Goal: Transaction & Acquisition: Subscribe to service/newsletter

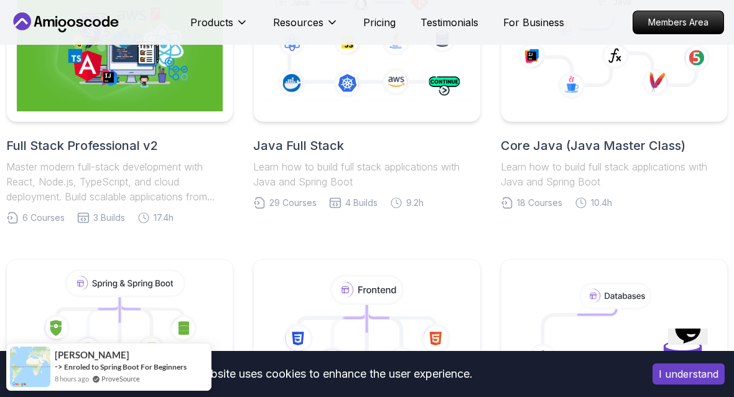
scroll to position [404, 0]
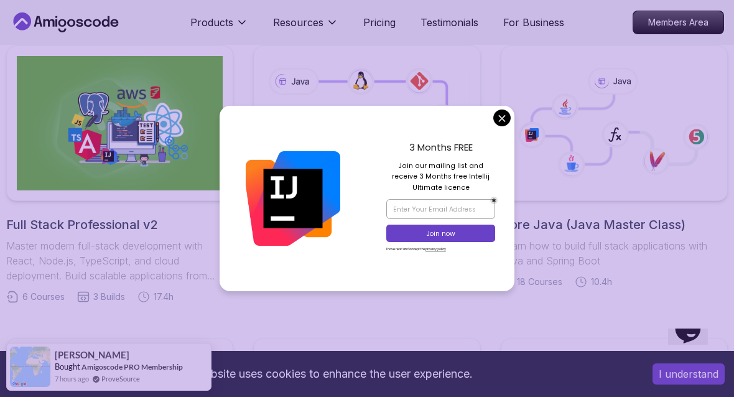
scroll to position [302, 0]
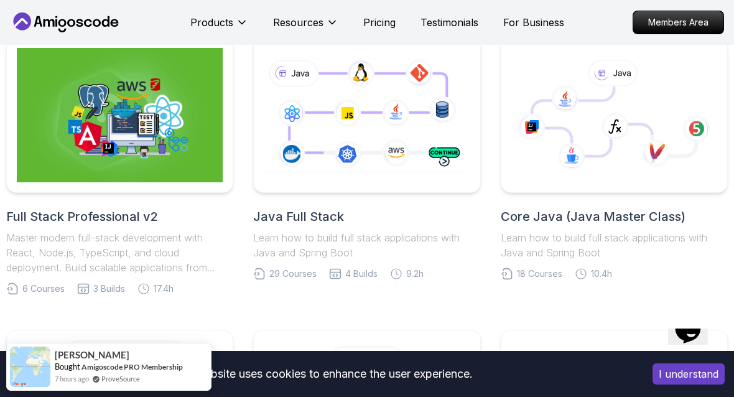
click at [512, 162] on icon at bounding box center [615, 115] width 206 height 134
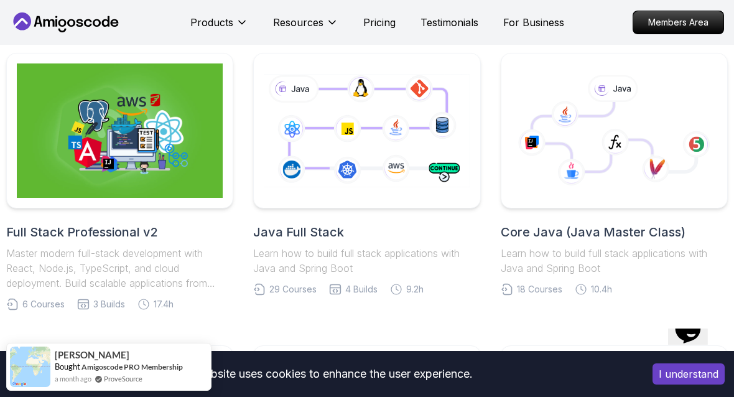
scroll to position [261, 0]
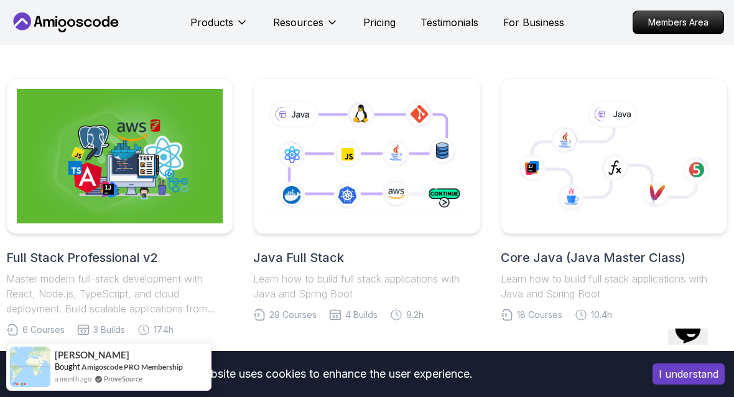
click at [418, 260] on h2 "Java Full Stack" at bounding box center [366, 257] width 227 height 17
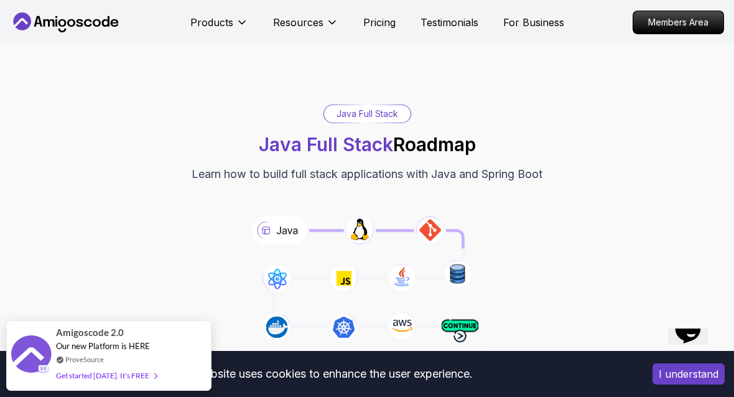
click at [394, 17] on p "Pricing" at bounding box center [379, 22] width 32 height 15
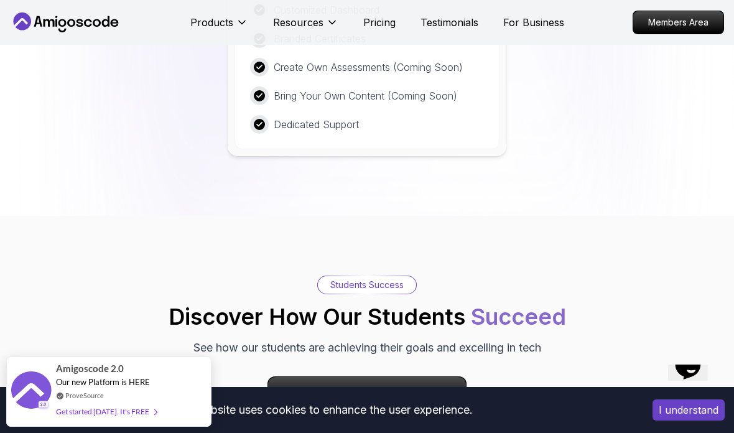
scroll to position [3745, 0]
